Goal: Task Accomplishment & Management: Manage account settings

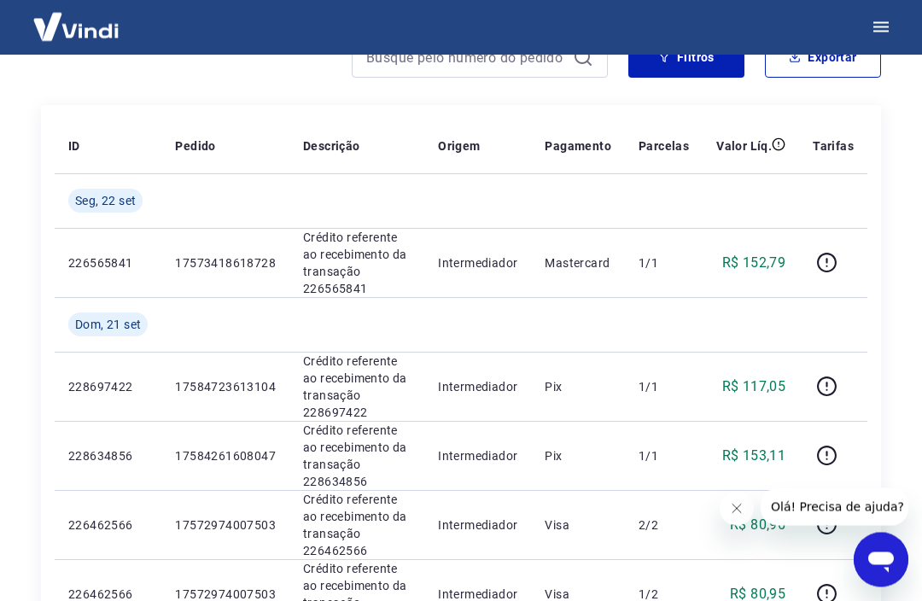
scroll to position [259, 0]
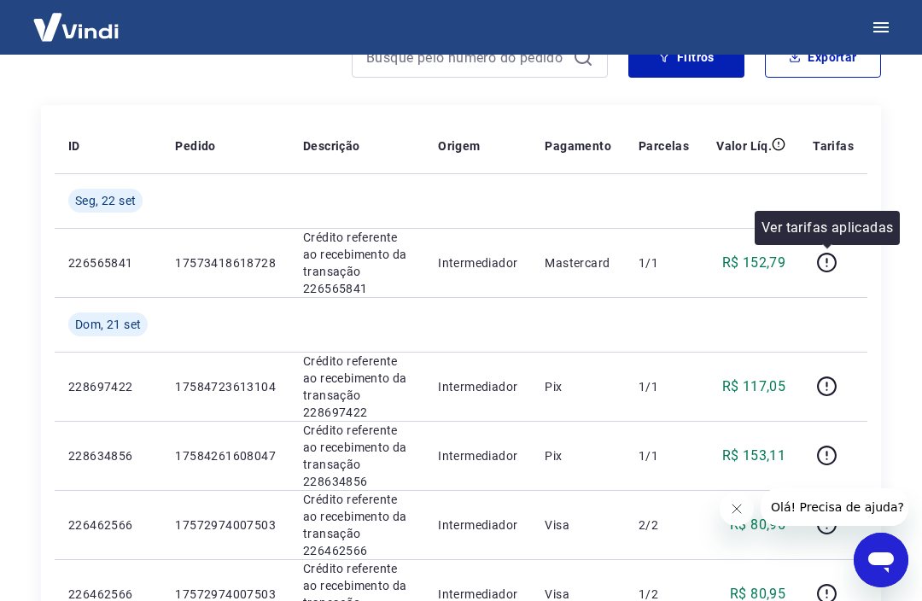
click at [831, 259] on icon "button" at bounding box center [826, 262] width 21 height 21
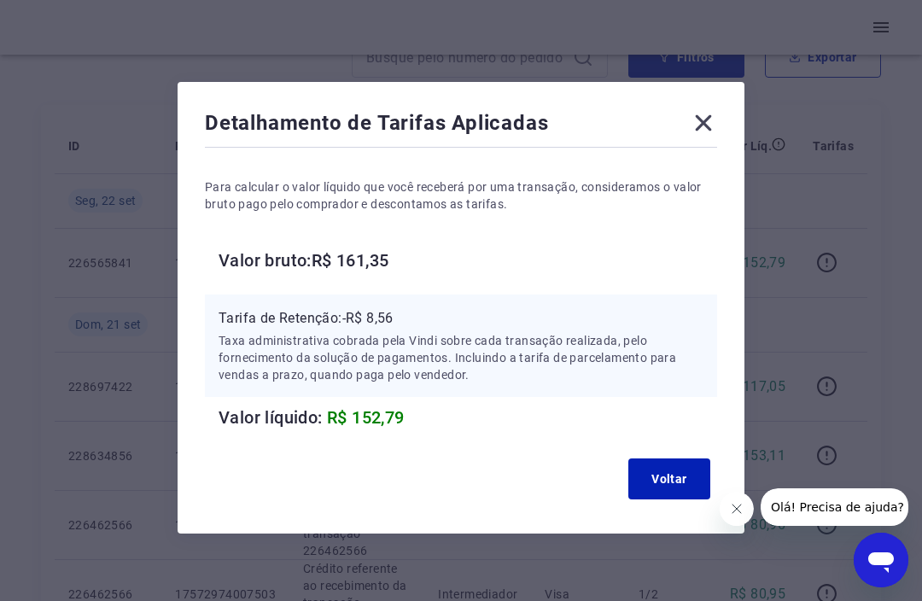
click at [708, 130] on icon at bounding box center [703, 122] width 27 height 27
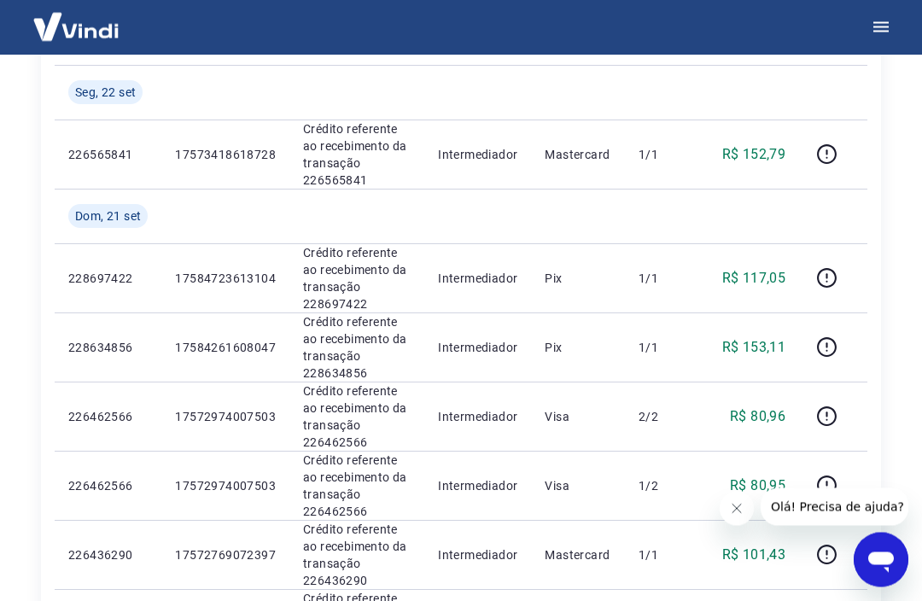
scroll to position [368, 0]
click at [826, 275] on icon "button" at bounding box center [826, 277] width 21 height 21
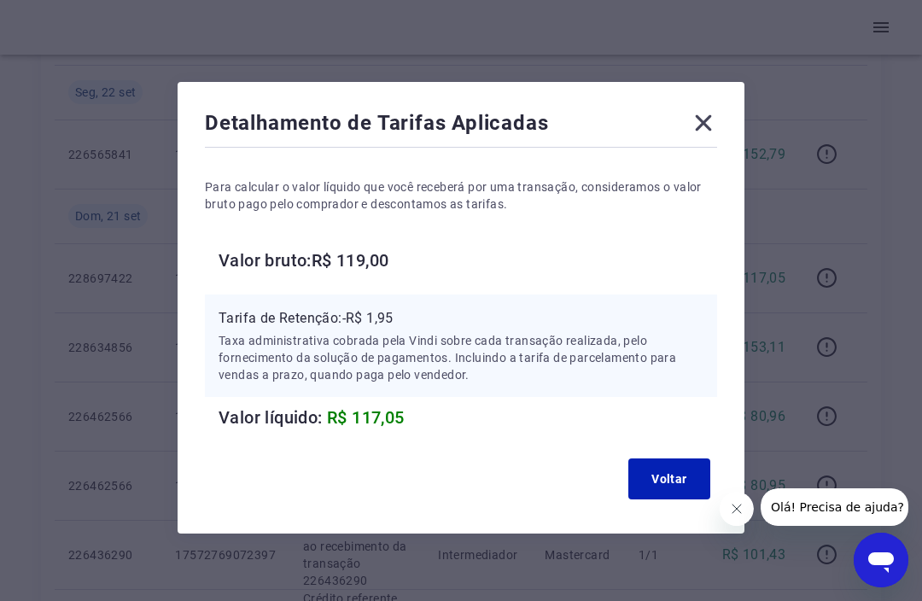
click at [716, 137] on icon at bounding box center [703, 122] width 27 height 27
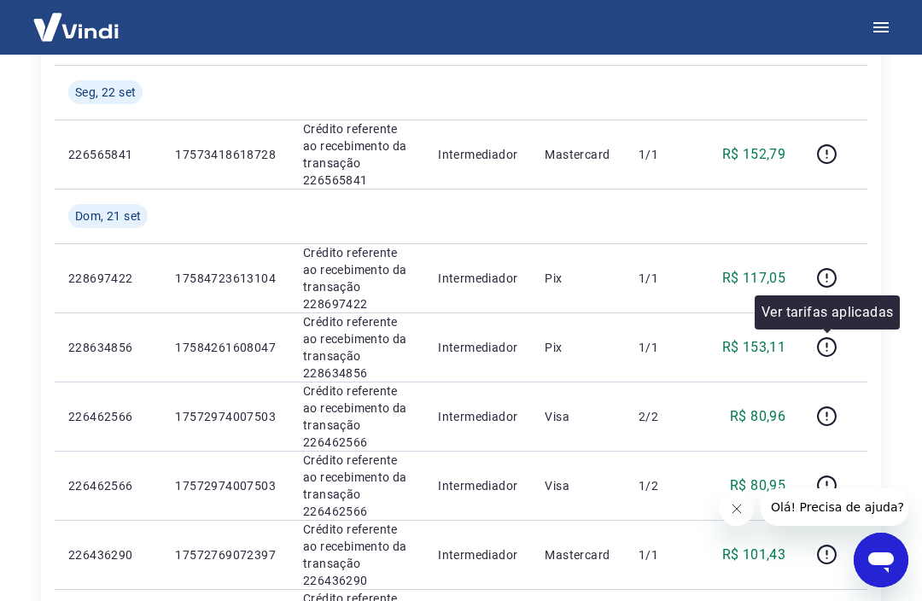
click at [830, 353] on icon "button" at bounding box center [826, 346] width 21 height 21
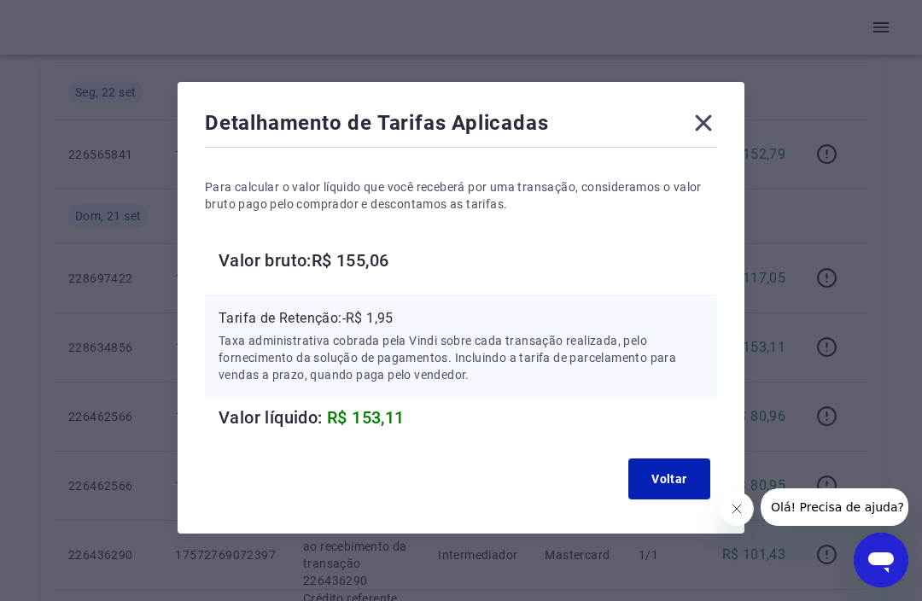
click at [716, 137] on icon at bounding box center [703, 122] width 27 height 27
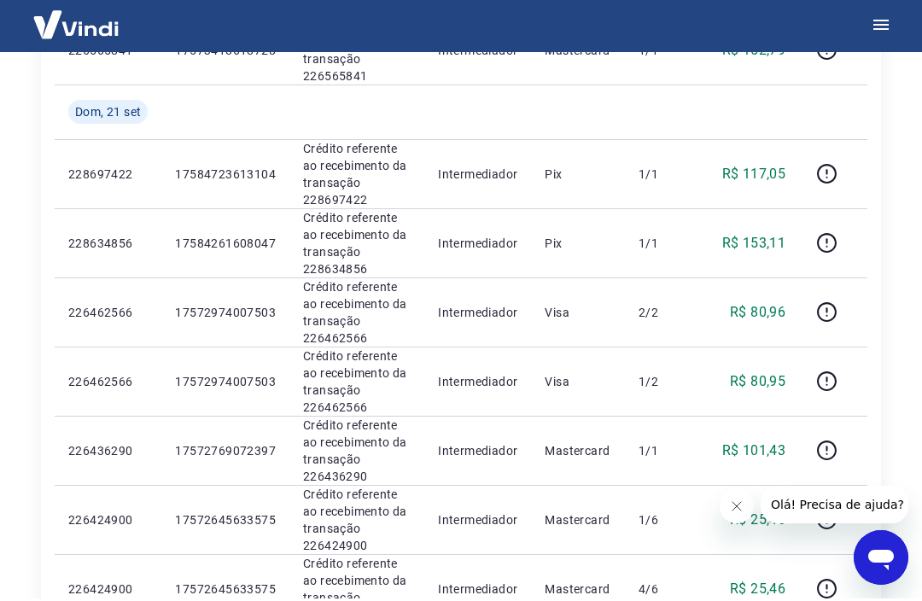
scroll to position [472, 0]
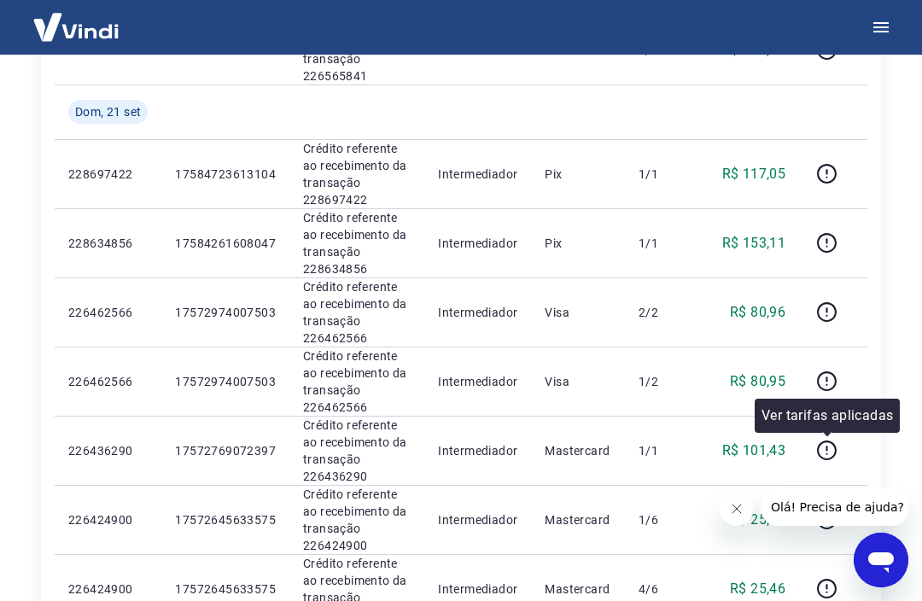
click at [833, 460] on icon "button" at bounding box center [826, 450] width 21 height 21
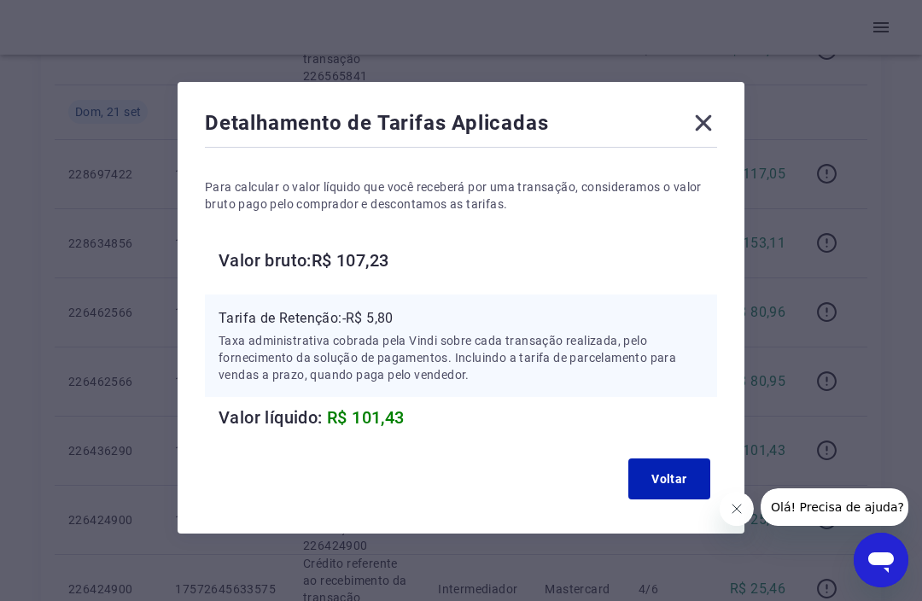
click at [709, 137] on icon at bounding box center [703, 122] width 27 height 27
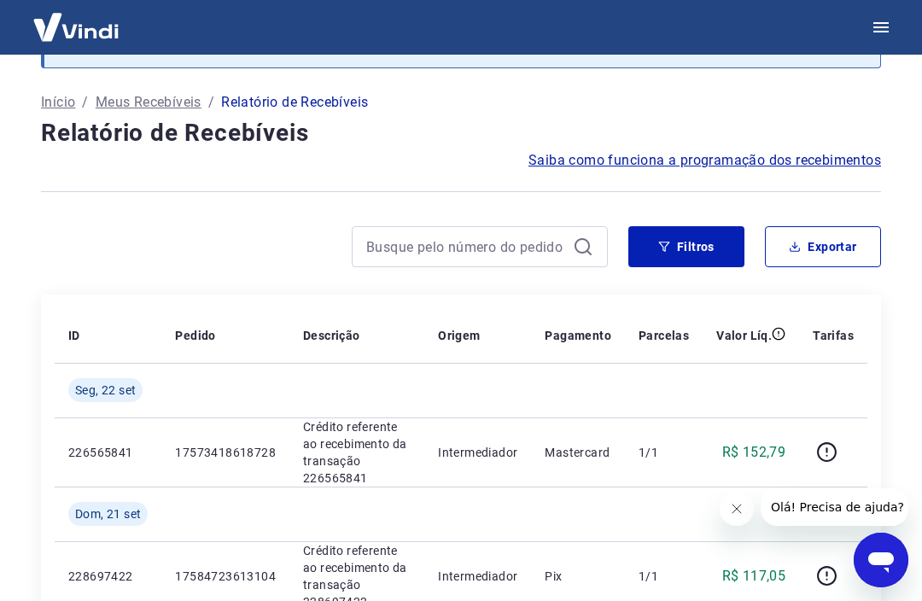
scroll to position [0, 0]
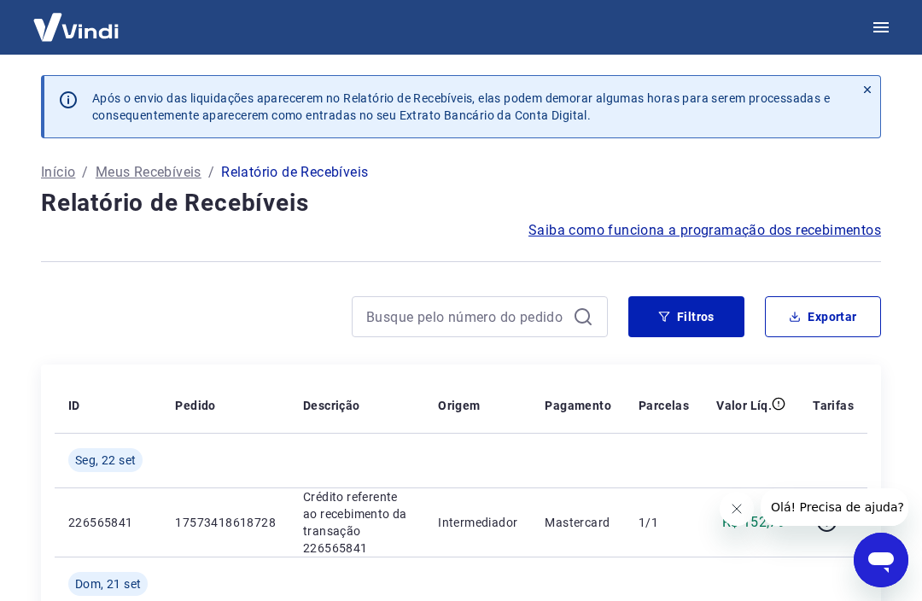
click at [704, 319] on button "Filtros" at bounding box center [686, 316] width 116 height 41
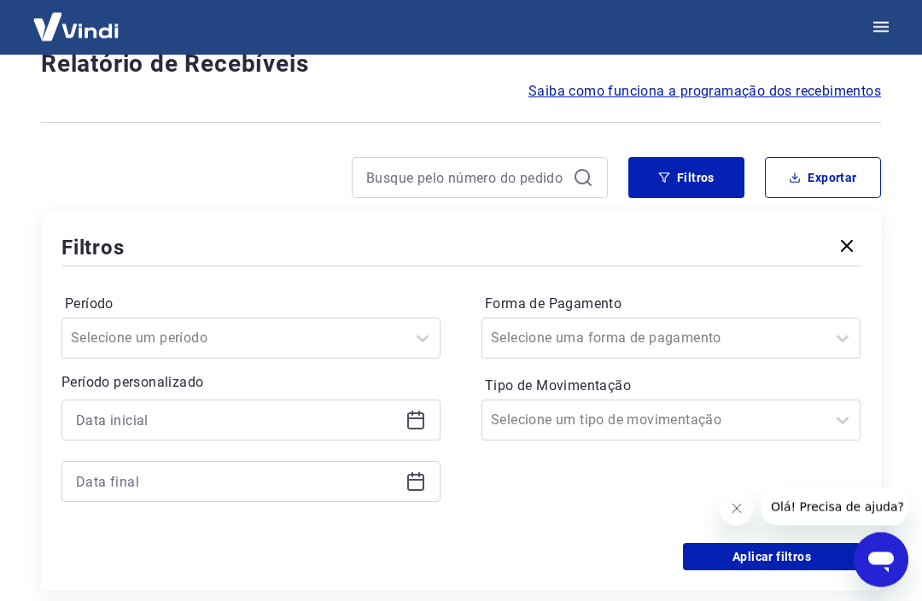
scroll to position [140, 0]
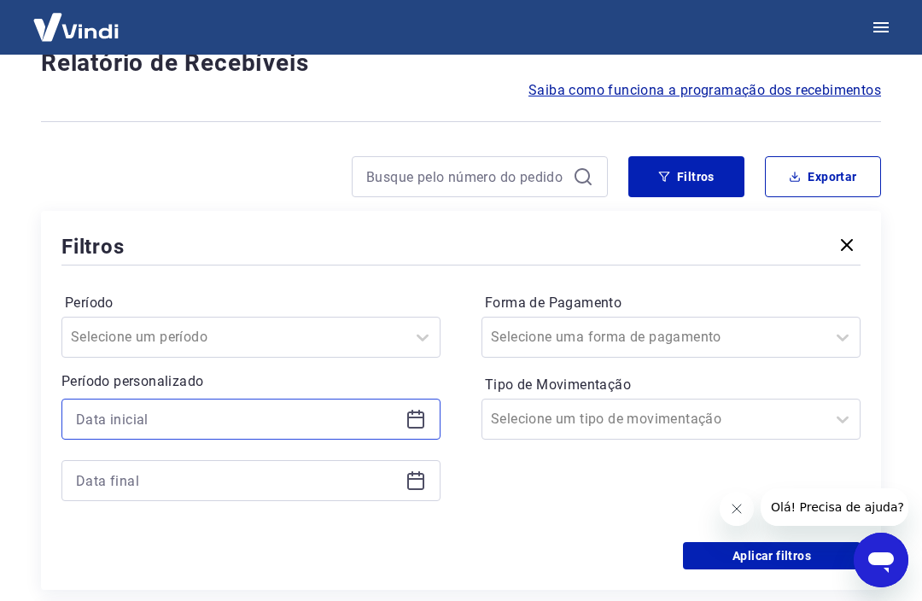
click at [359, 428] on input at bounding box center [237, 419] width 323 height 26
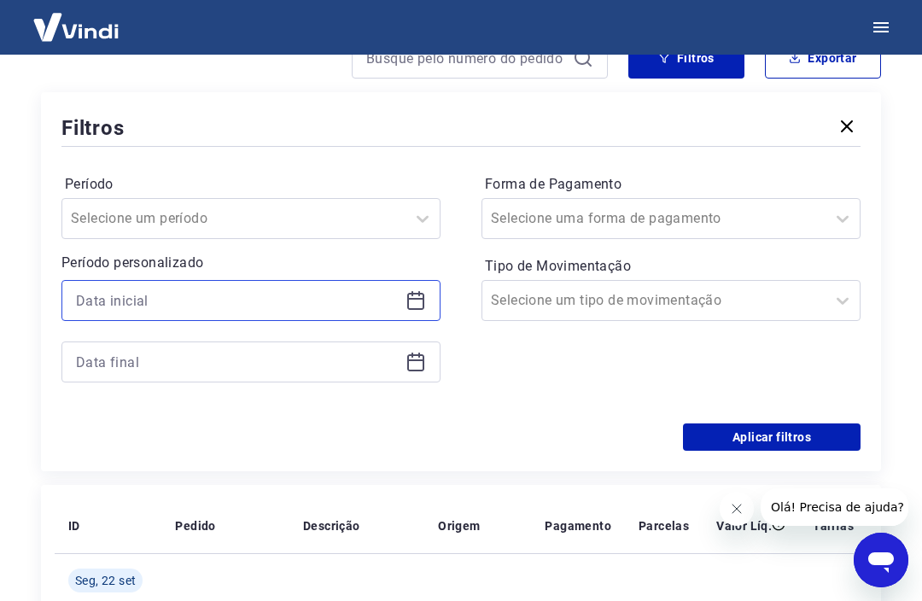
click at [393, 303] on input at bounding box center [237, 301] width 323 height 26
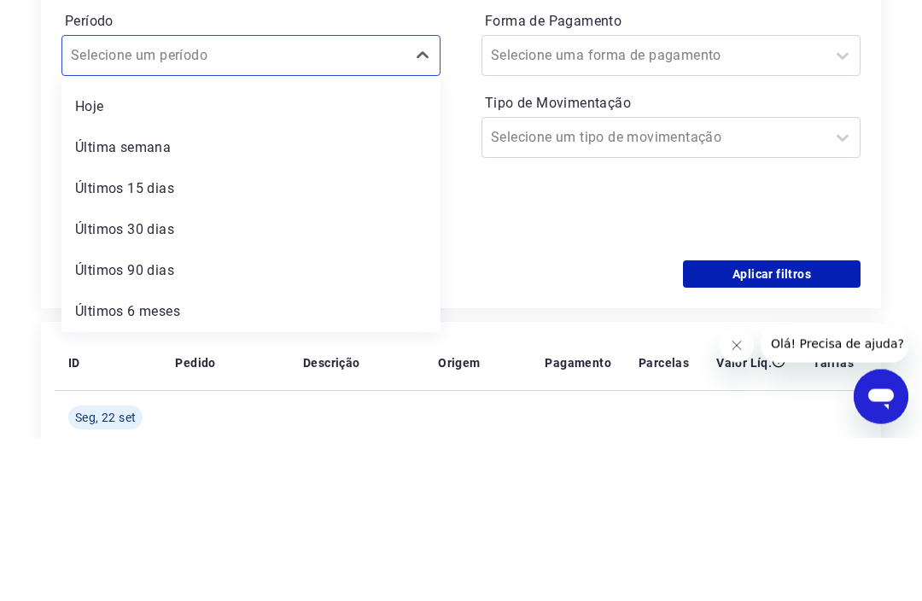
scroll to position [38, 0]
click at [251, 294] on div "Última semana" at bounding box center [250, 311] width 379 height 34
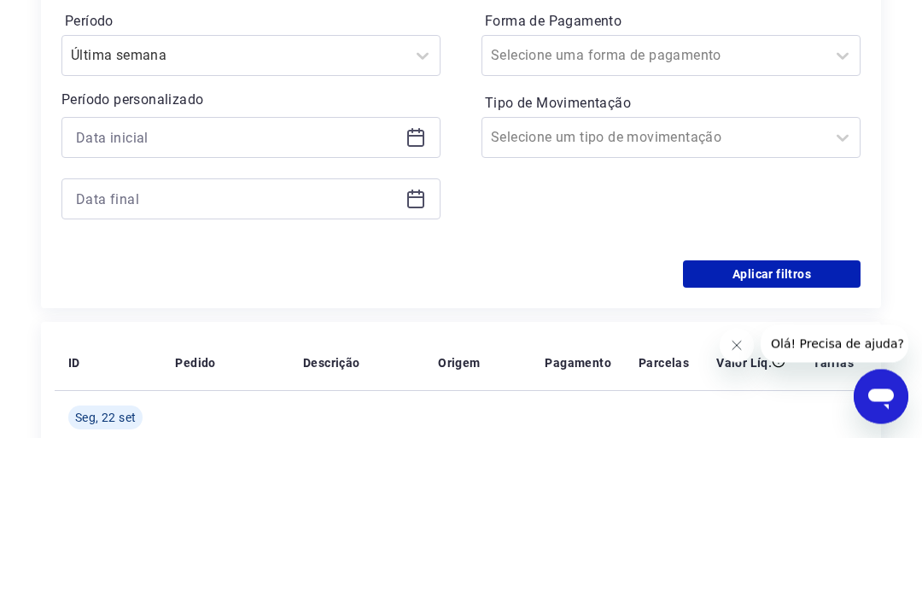
scroll to position [422, 0]
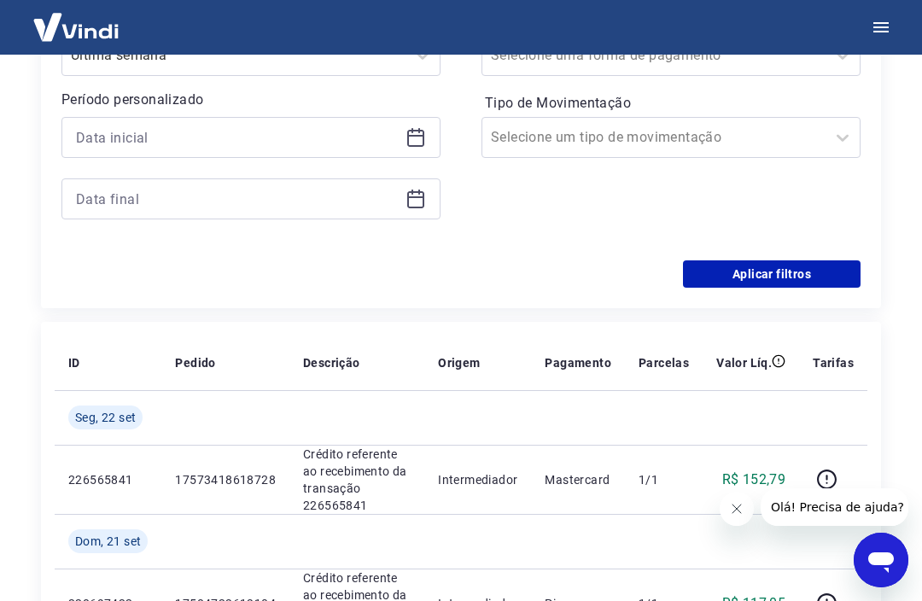
click at [801, 283] on button "Aplicar filtros" at bounding box center [772, 273] width 178 height 27
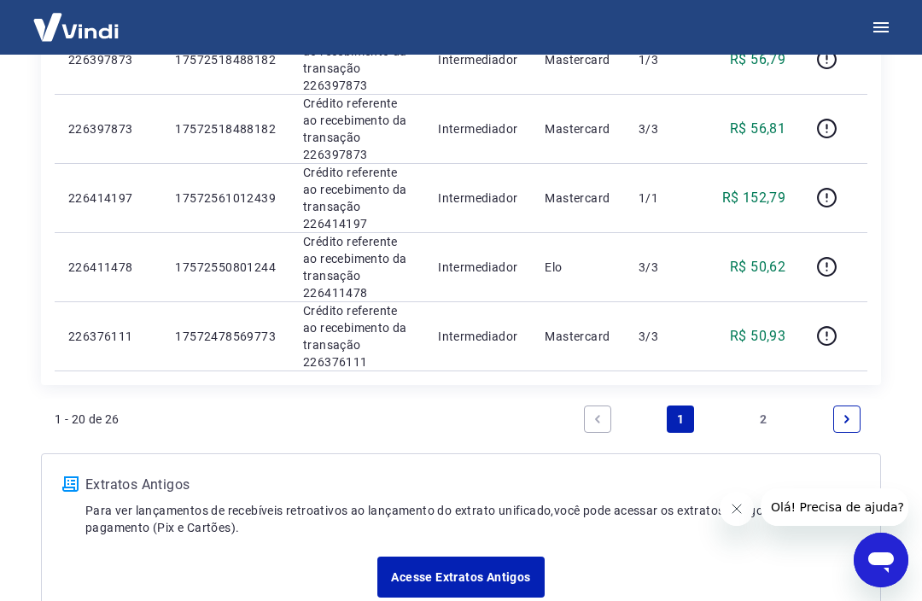
scroll to position [1610, 0]
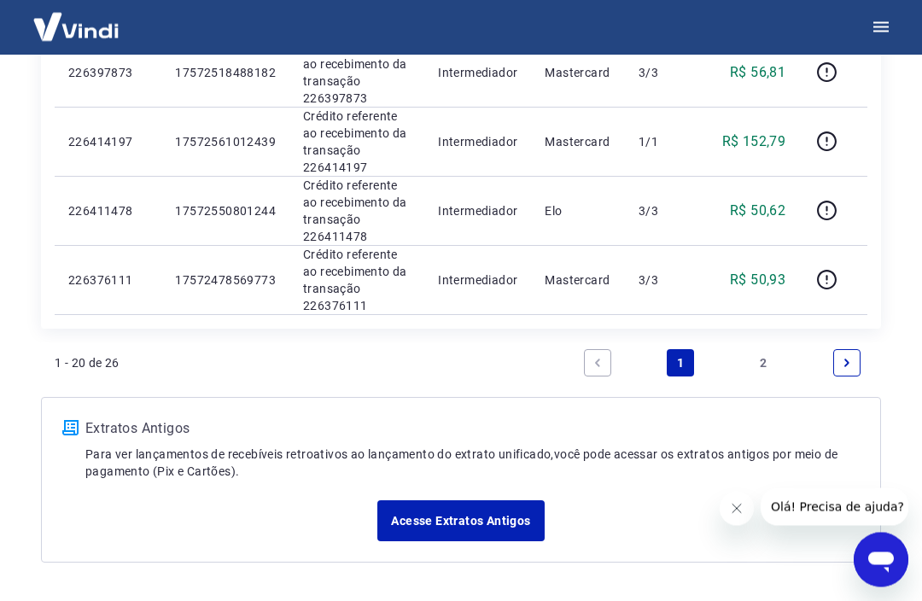
click at [859, 361] on link "Next page" at bounding box center [846, 363] width 27 height 27
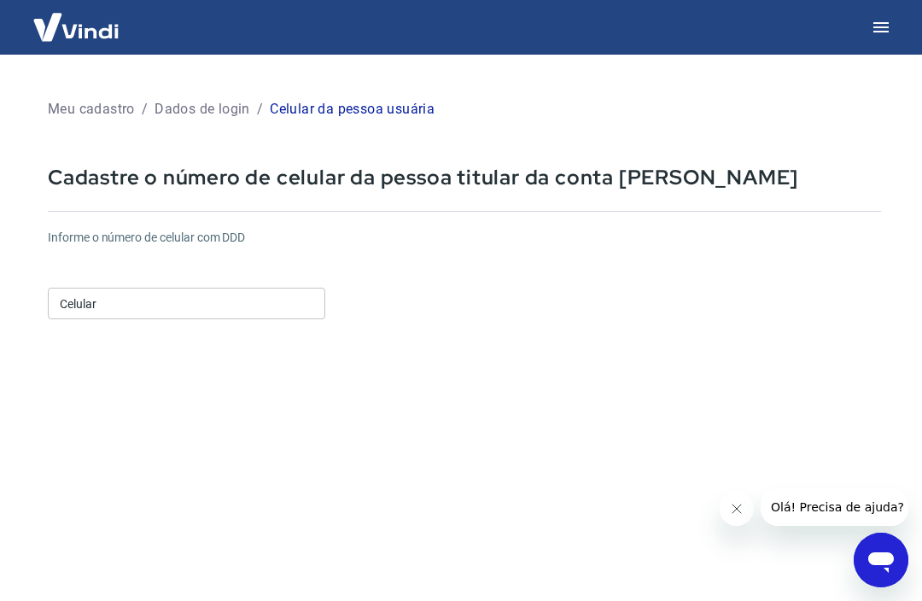
click at [110, 288] on input "Celular" at bounding box center [186, 304] width 277 height 32
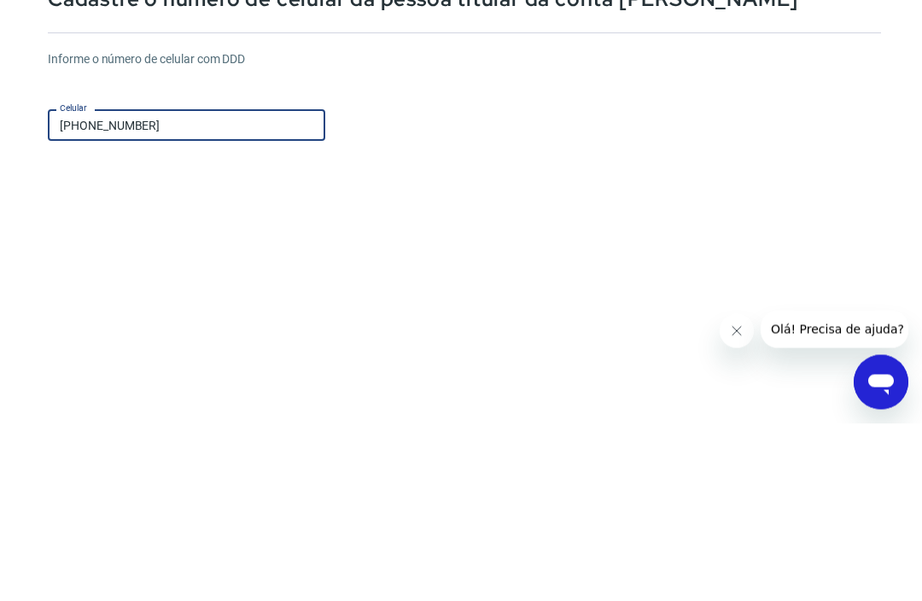
type input "[PHONE_NUMBER]"
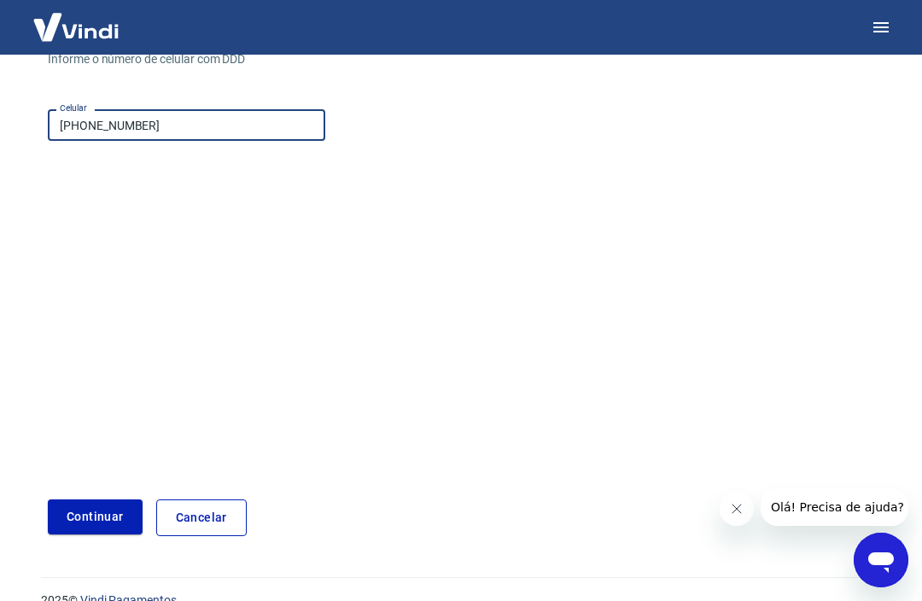
click at [80, 519] on button "Continuar" at bounding box center [95, 516] width 95 height 35
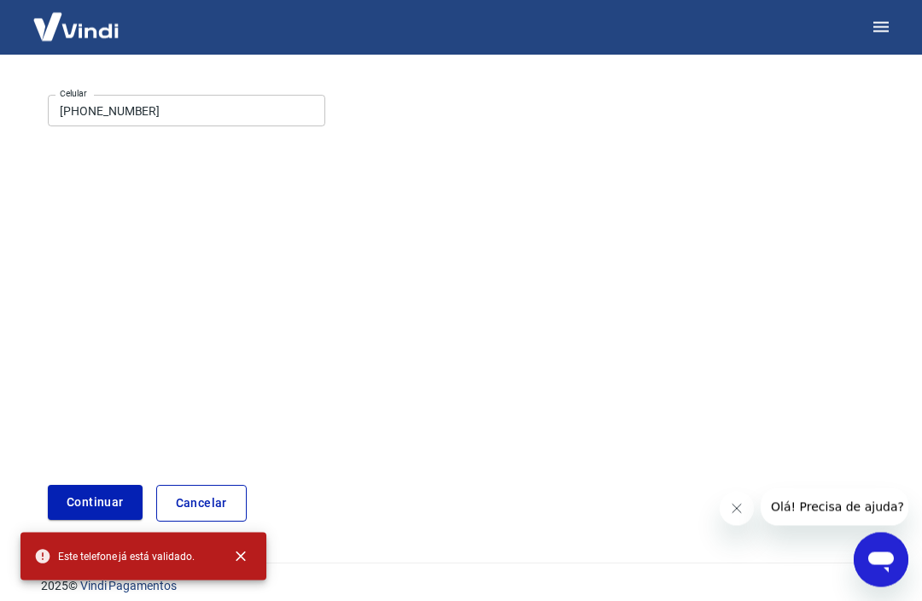
scroll to position [207, 0]
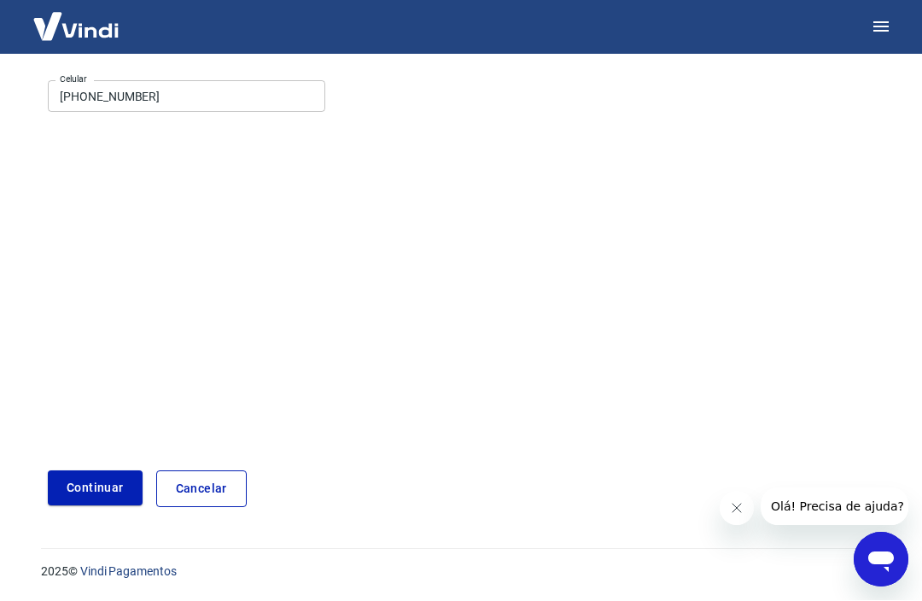
click at [190, 490] on link "Cancelar" at bounding box center [201, 489] width 90 height 37
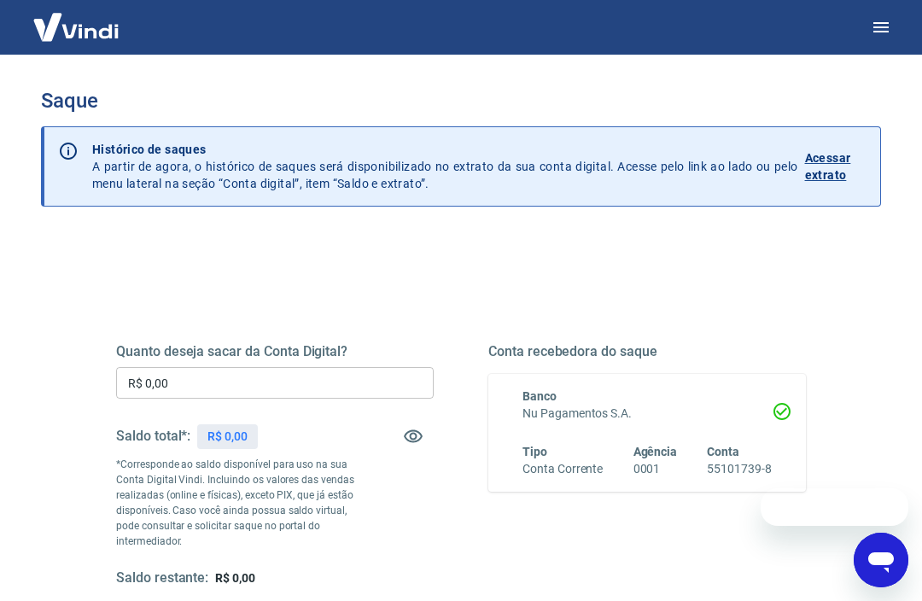
click at [203, 388] on input "R$ 0,00" at bounding box center [274, 383] width 317 height 32
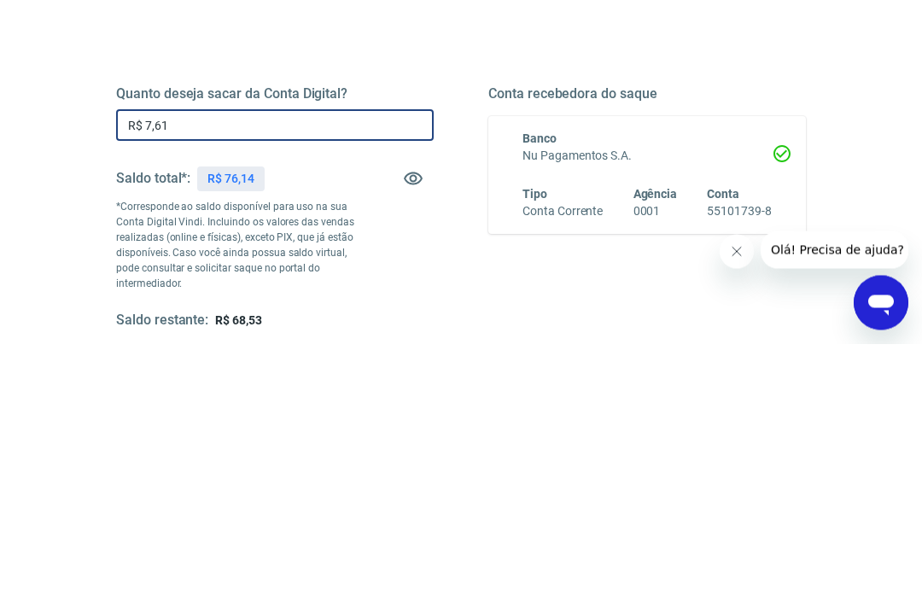
type input "R$ 76,14"
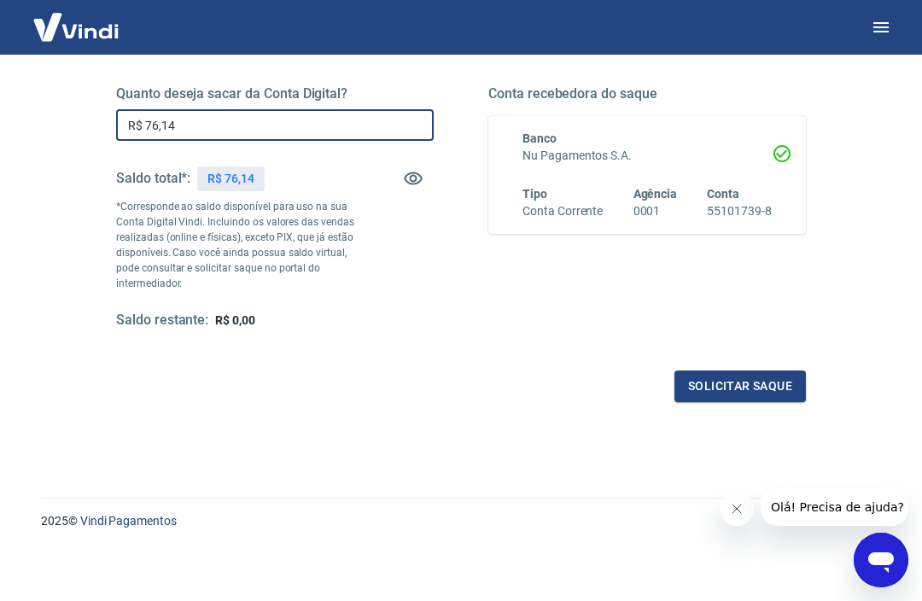
click at [759, 394] on button "Solicitar saque" at bounding box center [739, 386] width 131 height 32
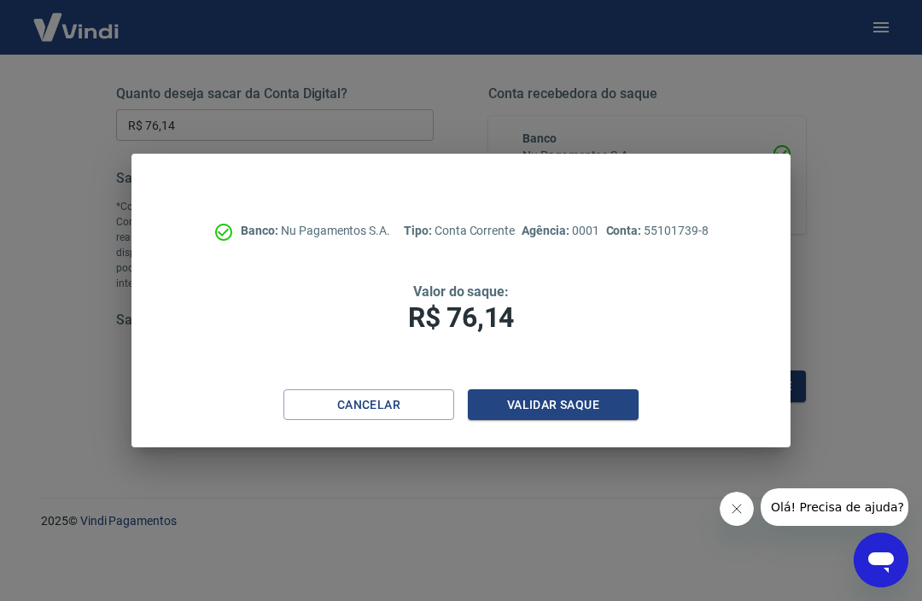
click at [578, 407] on button "Validar saque" at bounding box center [553, 405] width 171 height 32
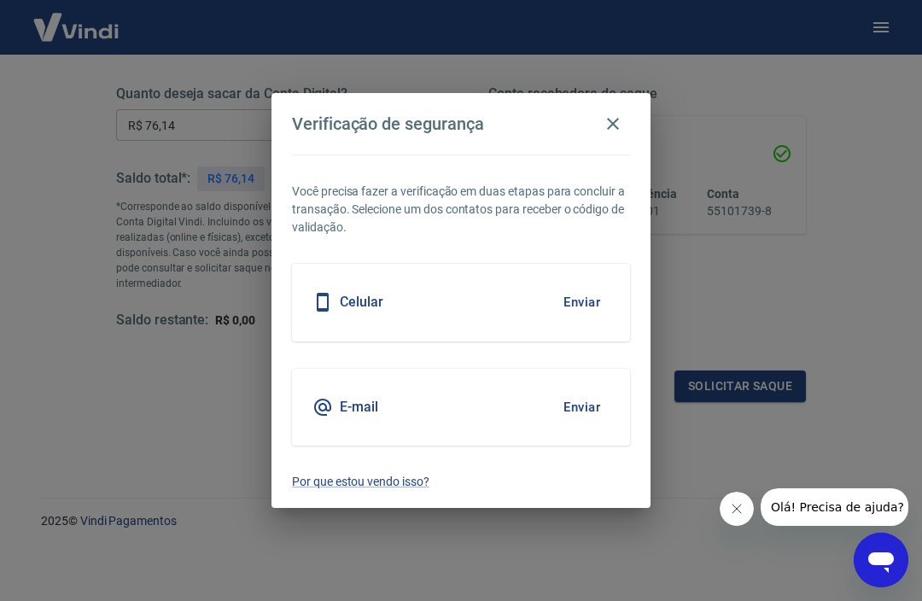
click at [580, 409] on button "Enviar" at bounding box center [581, 407] width 55 height 36
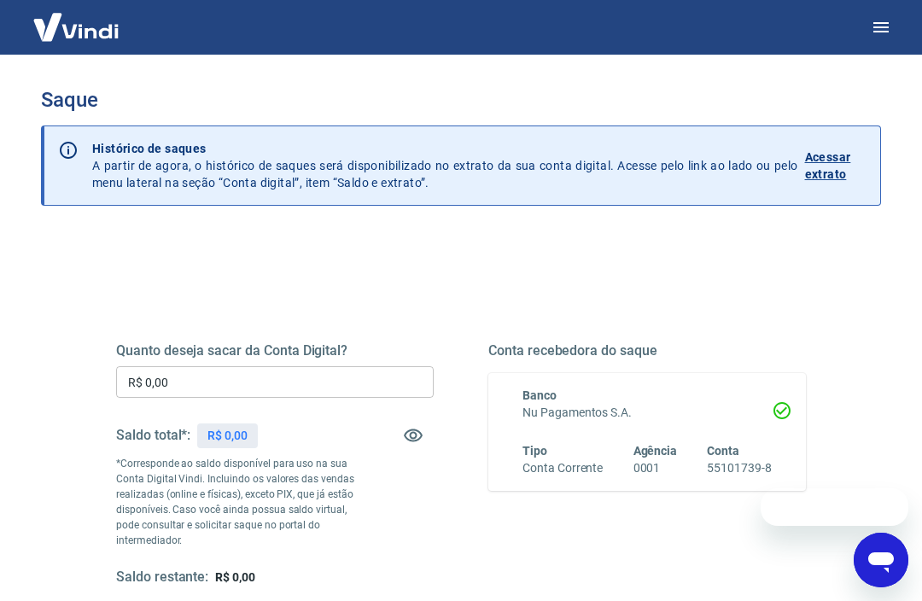
click at [184, 381] on input "R$ 0,00" at bounding box center [274, 382] width 317 height 32
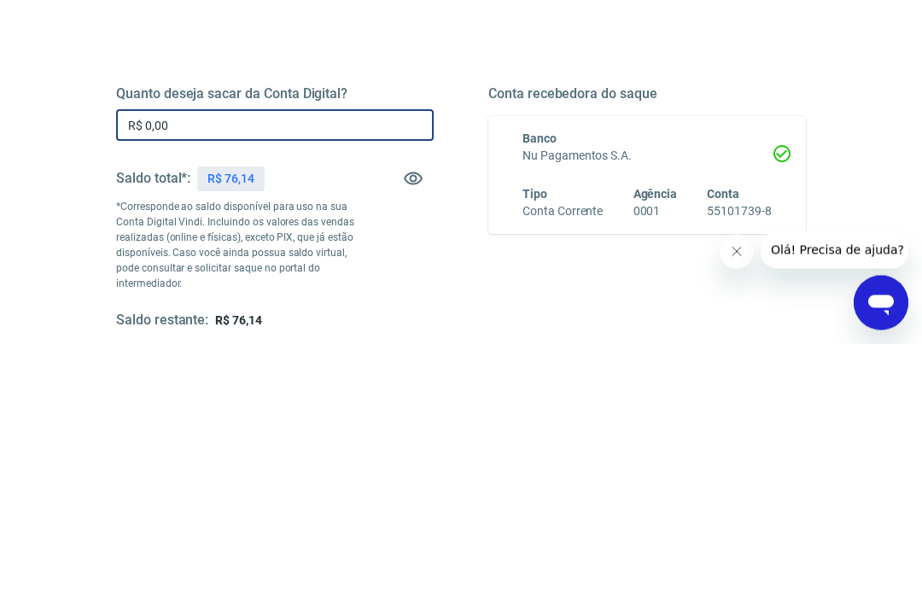
scroll to position [258, 0]
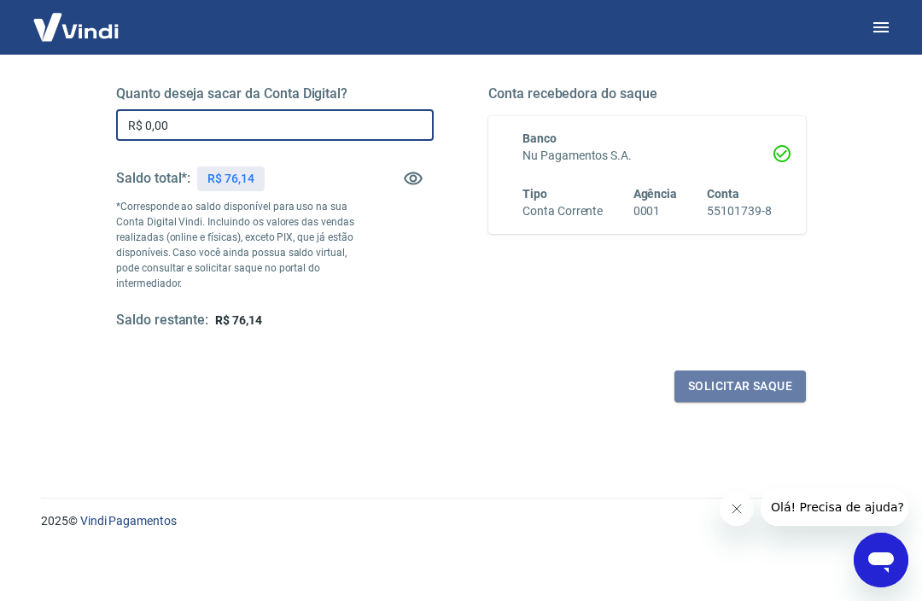
click at [713, 384] on button "Solicitar saque" at bounding box center [739, 386] width 131 height 32
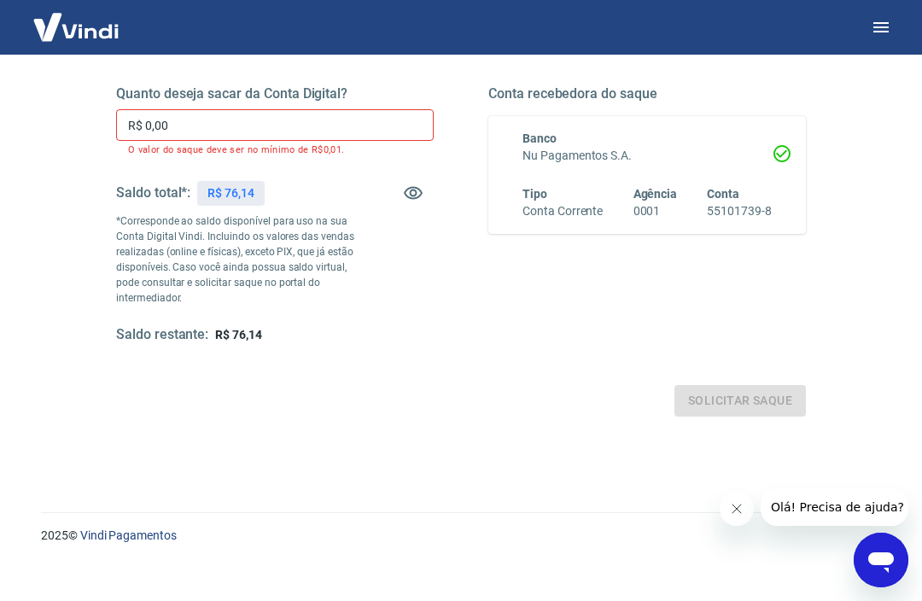
click at [207, 125] on input "R$ 0,00" at bounding box center [274, 125] width 317 height 32
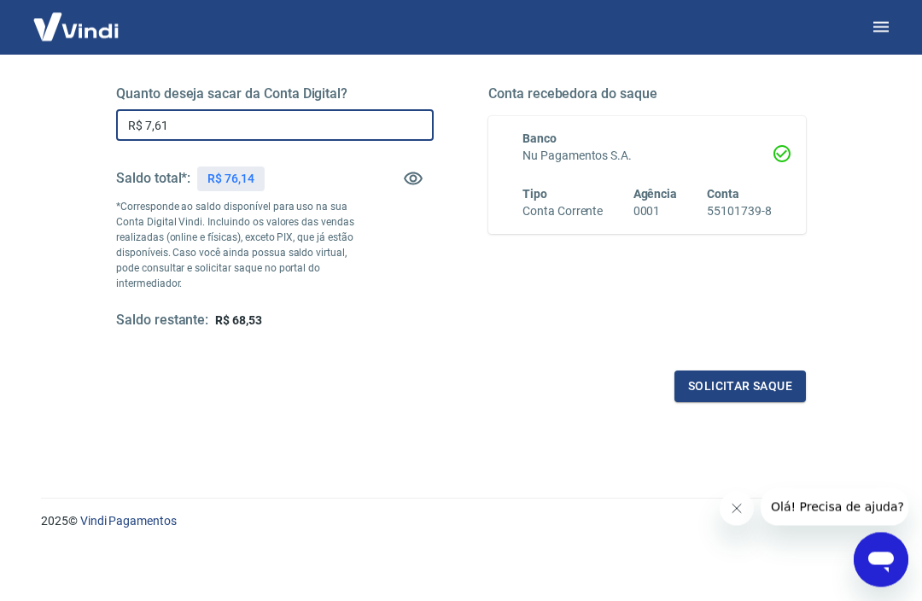
type input "R$ 76,14"
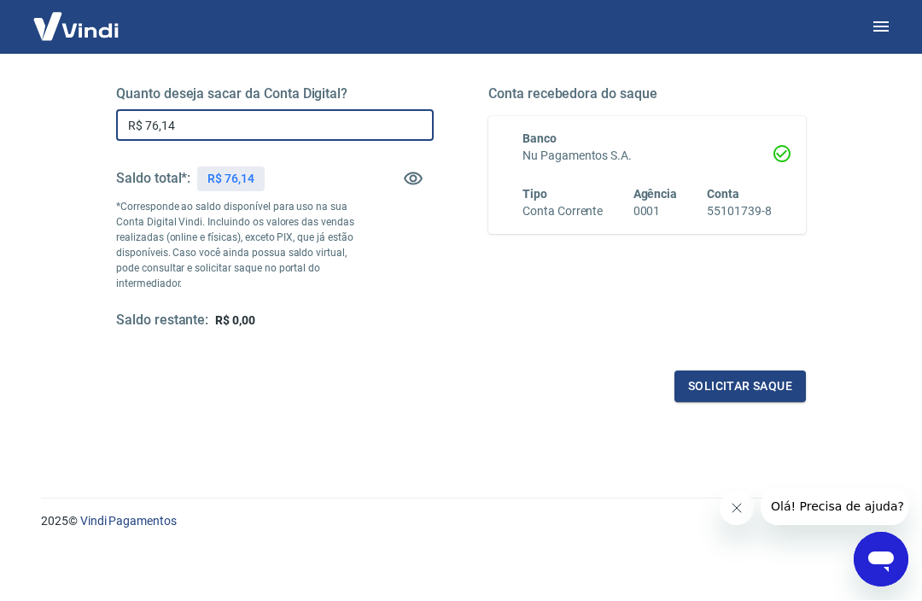
click at [771, 399] on button "Solicitar saque" at bounding box center [739, 387] width 131 height 32
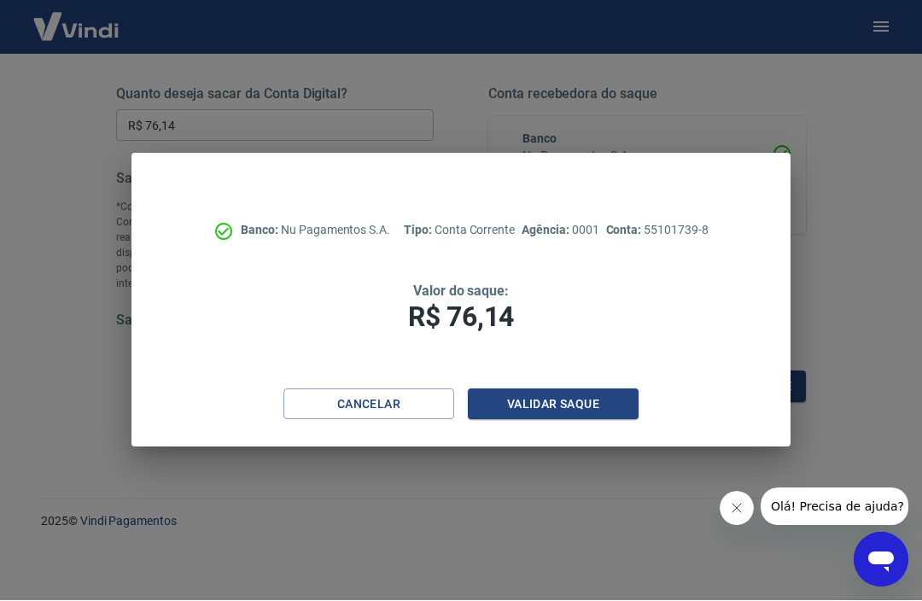
scroll to position [258, 0]
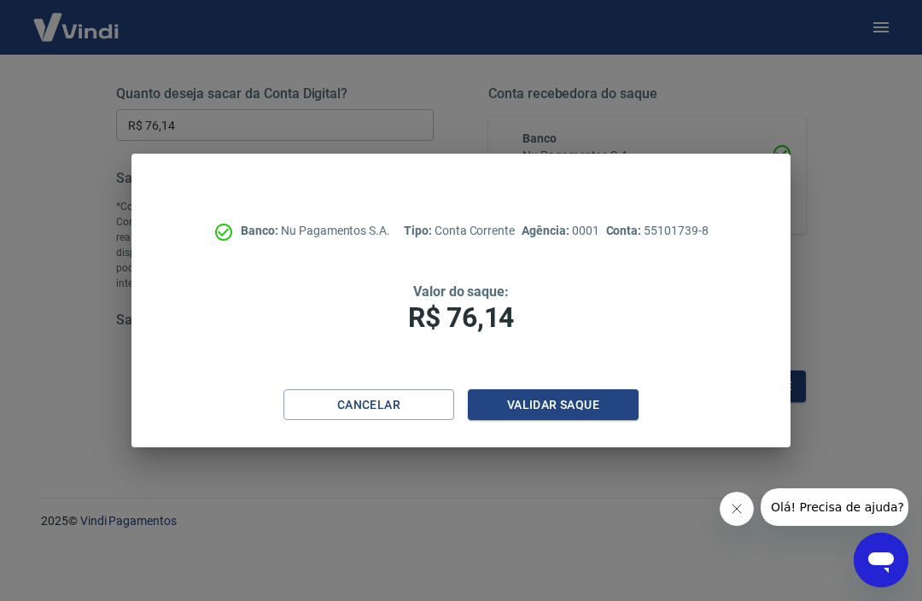
click at [588, 413] on button "Validar saque" at bounding box center [553, 405] width 171 height 32
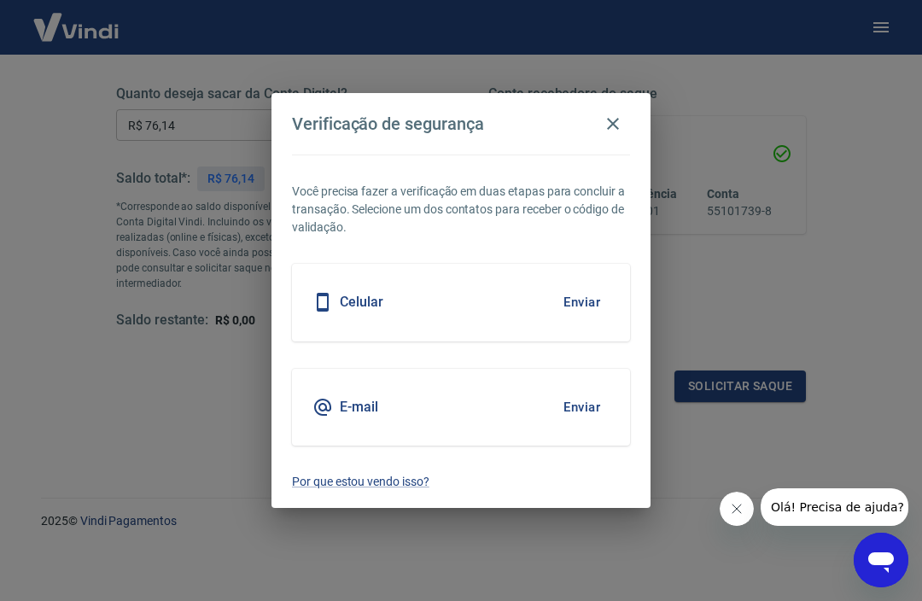
click at [521, 405] on div "E-mail Enviar" at bounding box center [461, 407] width 338 height 77
click at [576, 405] on button "Enviar" at bounding box center [581, 407] width 55 height 36
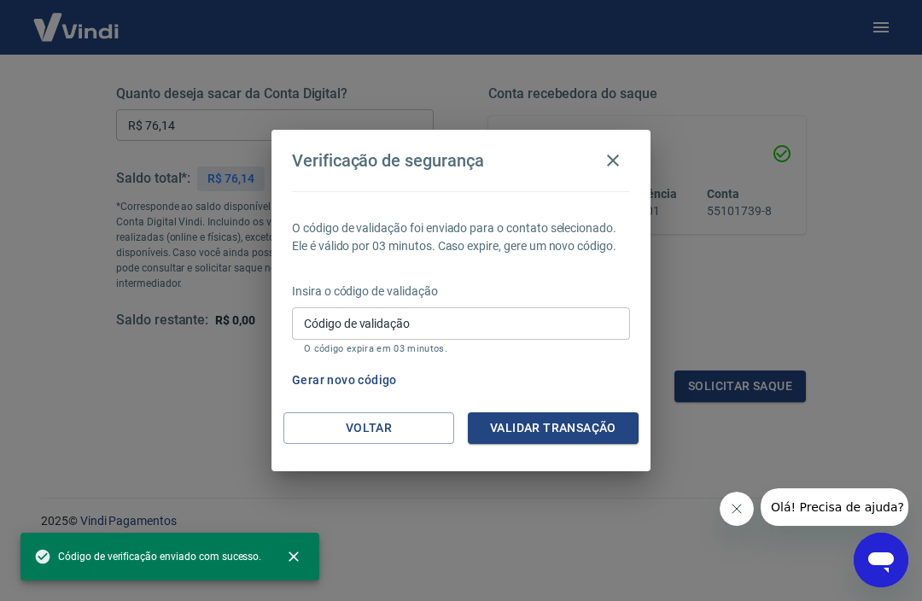
click at [345, 314] on input "Código de validação" at bounding box center [461, 323] width 338 height 32
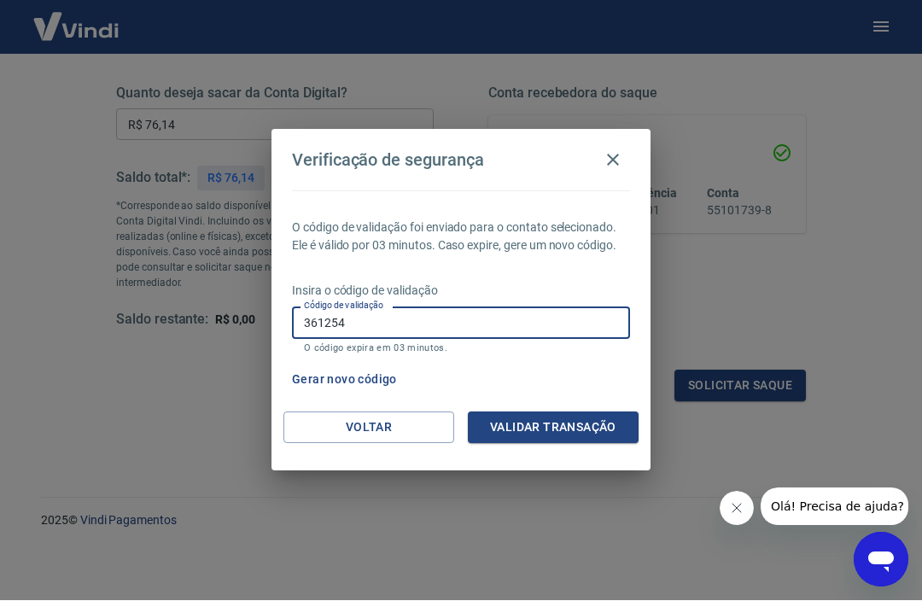
click at [561, 442] on button "Validar transação" at bounding box center [553, 428] width 171 height 32
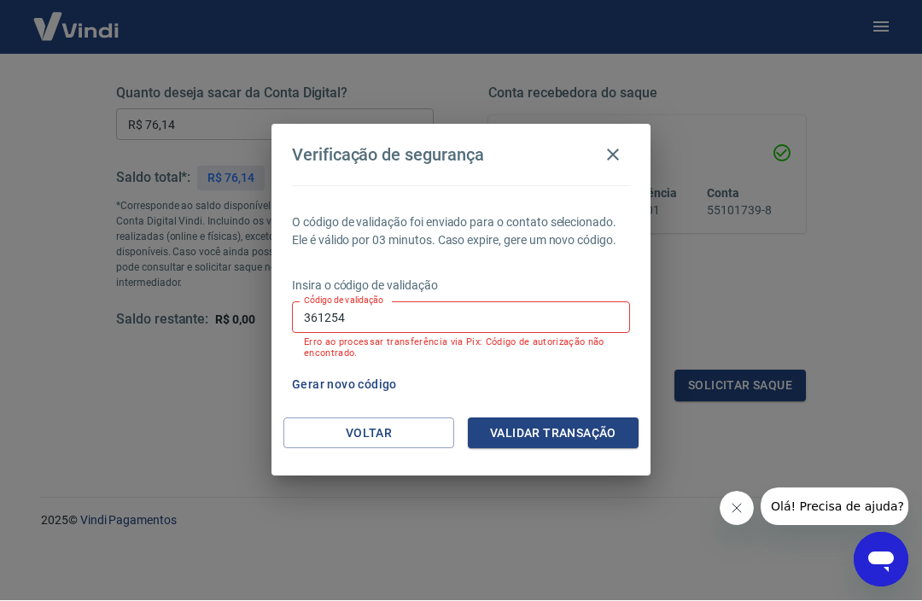
click at [478, 317] on input "361254" at bounding box center [461, 318] width 338 height 32
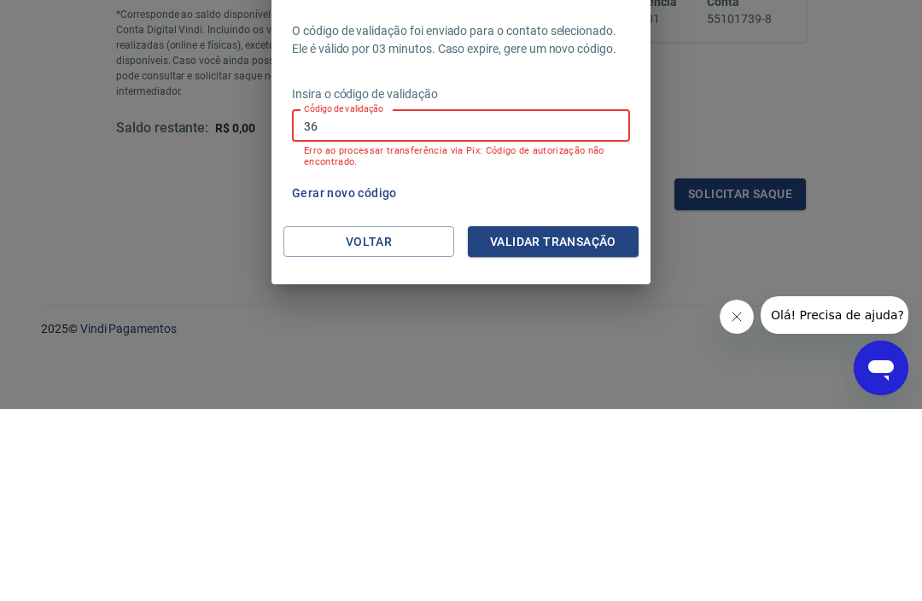
type input "3"
type input "818356"
click at [574, 418] on button "Validar transação" at bounding box center [553, 434] width 171 height 32
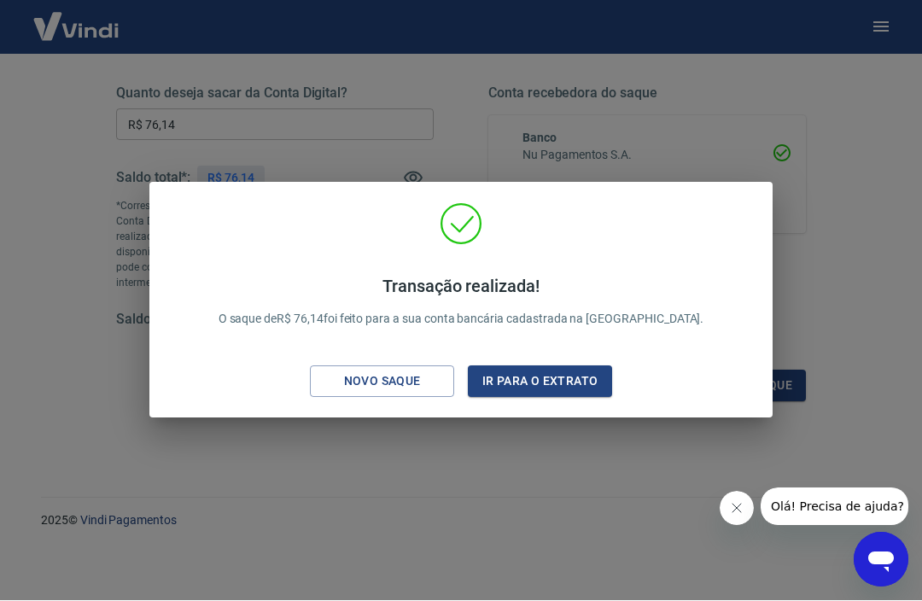
click at [168, 145] on div "Transação realizada! O saque de R$ 76,14 foi feito para a sua conta bancária ca…" at bounding box center [461, 300] width 922 height 601
